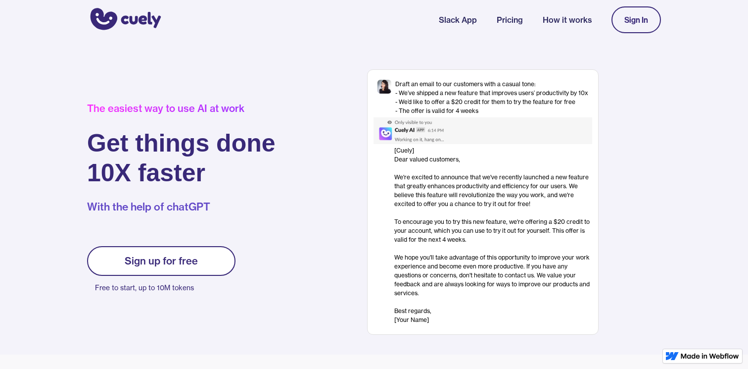
click at [305, 205] on div "Draft an email to our customers with a casual tone: - We’ve shipped a new featu…" at bounding box center [483, 201] width 356 height 265
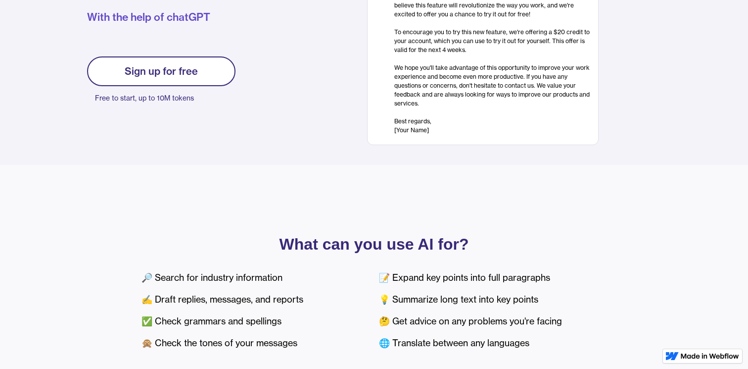
scroll to position [119, 0]
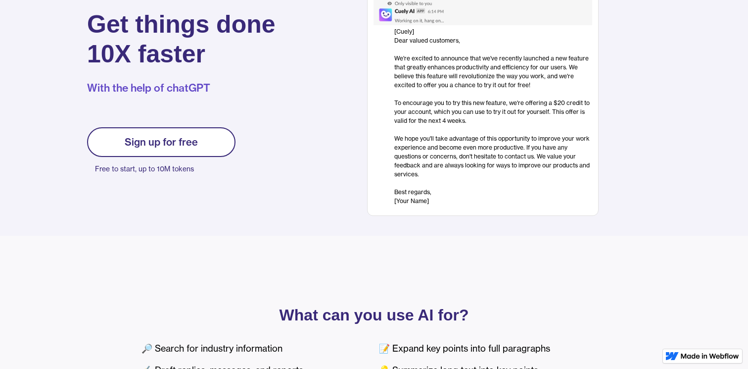
click at [195, 143] on div "Sign up for free" at bounding box center [161, 142] width 73 height 12
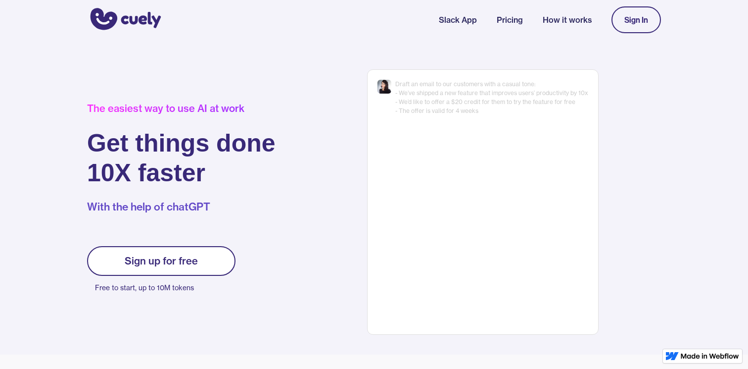
click at [153, 253] on link "Sign up for free" at bounding box center [161, 261] width 148 height 30
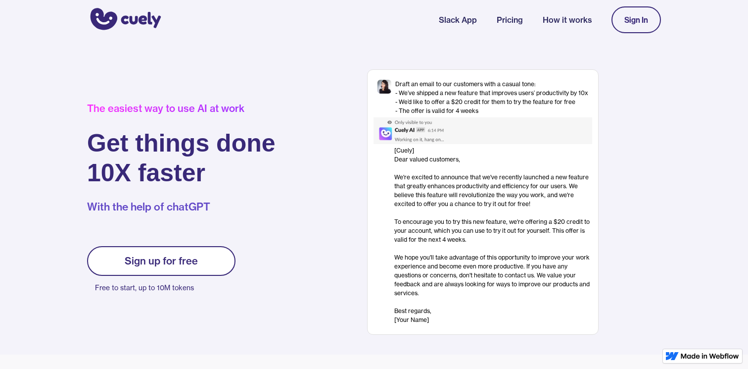
click at [627, 23] on div "Sign In" at bounding box center [636, 19] width 24 height 9
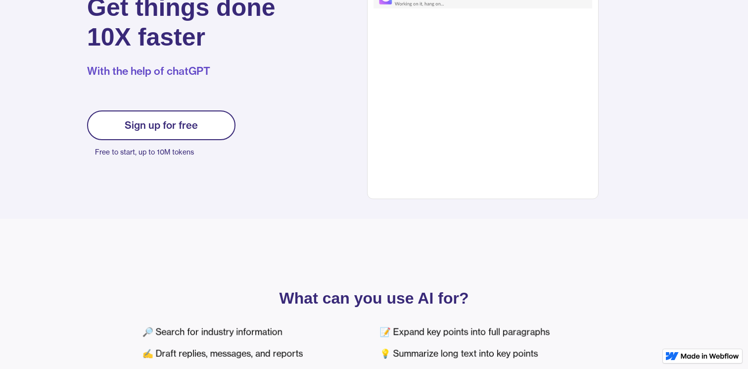
scroll to position [144, 0]
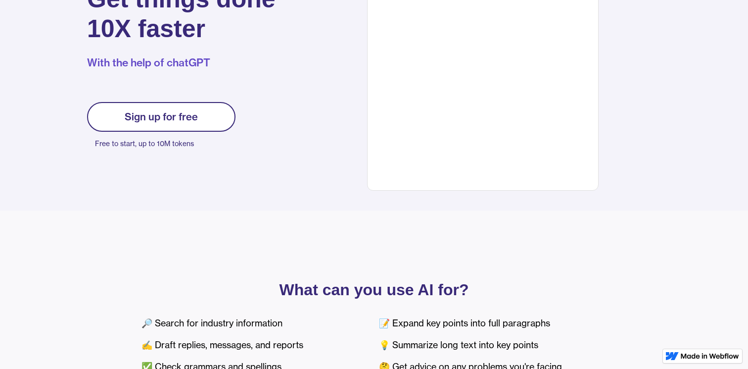
click at [201, 116] on link "Sign up for free" at bounding box center [161, 117] width 148 height 30
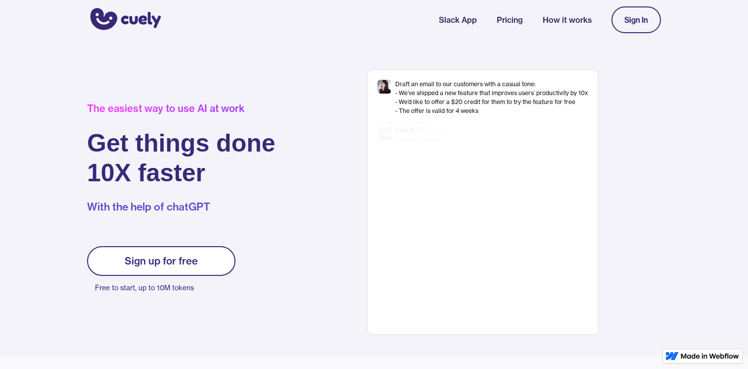
click at [147, 27] on img "home" at bounding box center [124, 19] width 74 height 27
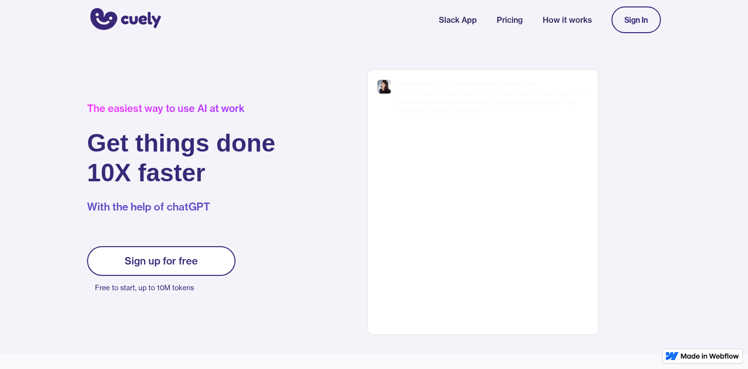
click at [511, 17] on link "Pricing" at bounding box center [510, 20] width 26 height 12
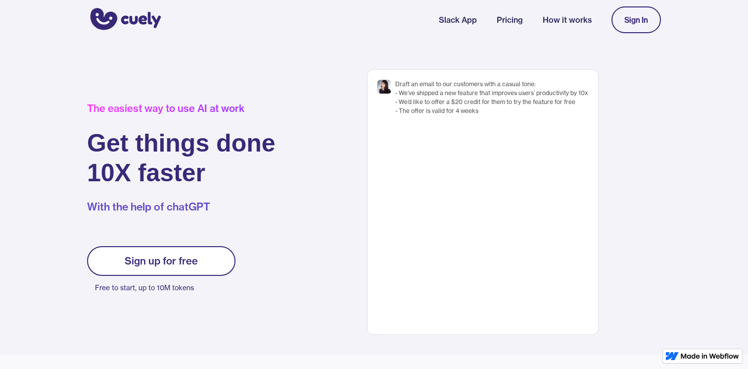
click at [510, 19] on link "Pricing" at bounding box center [510, 20] width 26 height 12
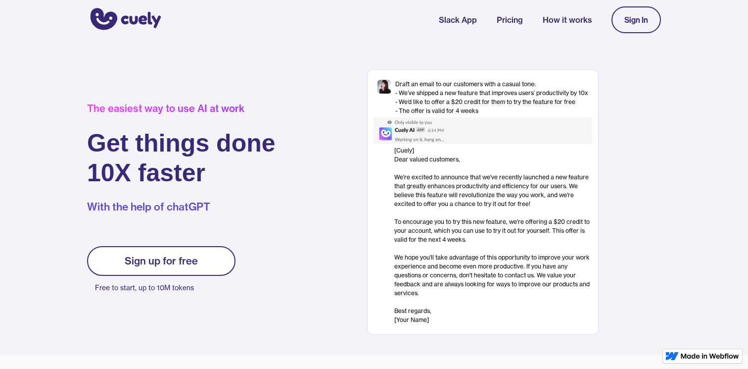
click at [266, 72] on div "The easiest way to use AI at work Get things done 10X faster With the help of c…" at bounding box center [374, 201] width 594 height 265
